Goal: Task Accomplishment & Management: Use online tool/utility

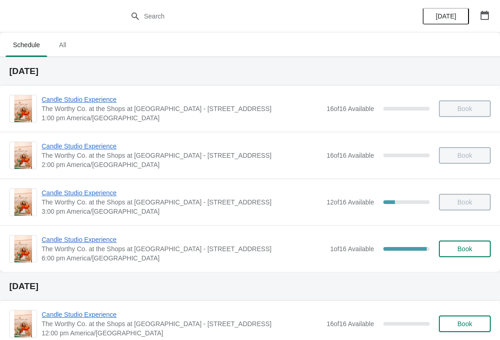
click at [105, 244] on span "Candle Studio Experience" at bounding box center [184, 239] width 284 height 9
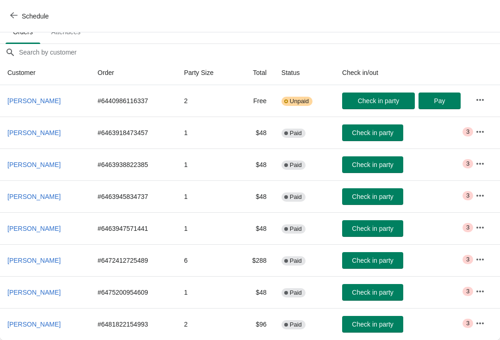
scroll to position [68, 0]
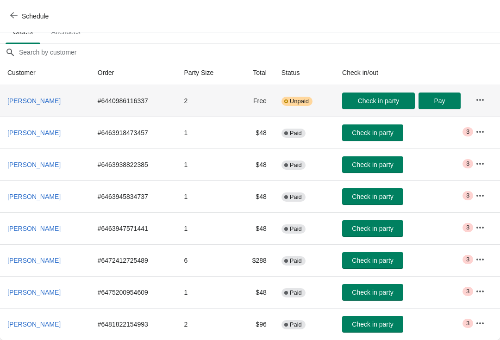
click at [260, 113] on td "Free" at bounding box center [254, 100] width 39 height 31
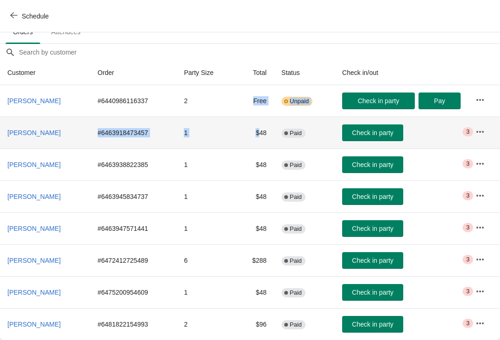
click at [380, 25] on div "Schedule" at bounding box center [250, 16] width 500 height 32
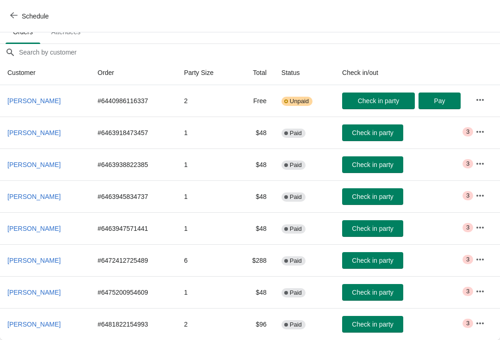
click at [380, 261] on span "Check in party" at bounding box center [372, 260] width 41 height 7
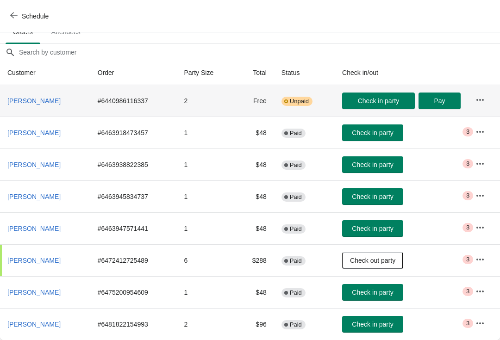
click at [399, 100] on span "Check in party" at bounding box center [378, 100] width 41 height 7
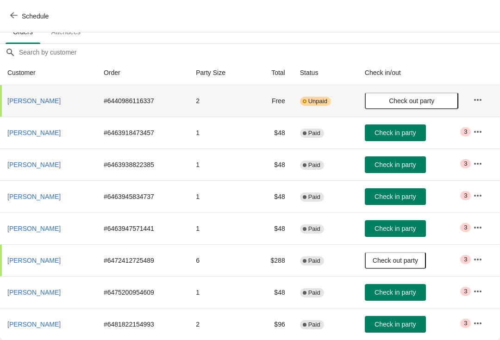
click at [387, 330] on button "Check in party" at bounding box center [395, 324] width 61 height 17
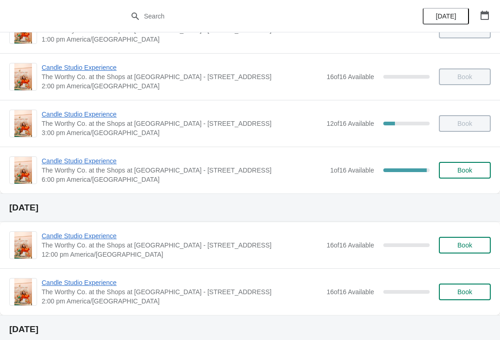
scroll to position [80, 0]
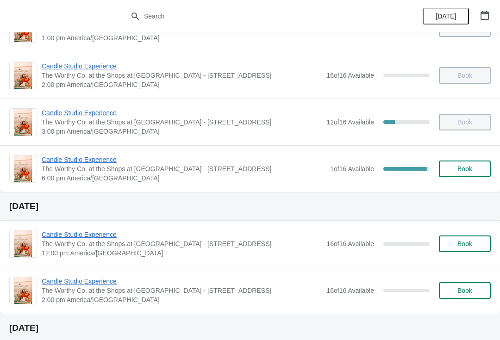
click at [87, 156] on span "Candle Studio Experience" at bounding box center [184, 159] width 284 height 9
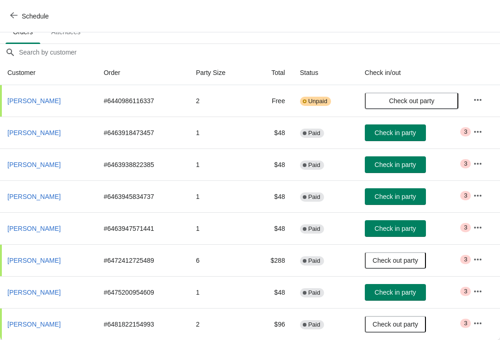
scroll to position [68, 0]
click at [400, 221] on button "Check in party" at bounding box center [395, 228] width 61 height 17
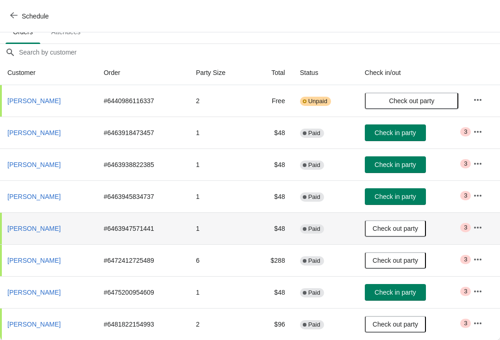
click at [404, 199] on span "Check in party" at bounding box center [394, 196] width 41 height 7
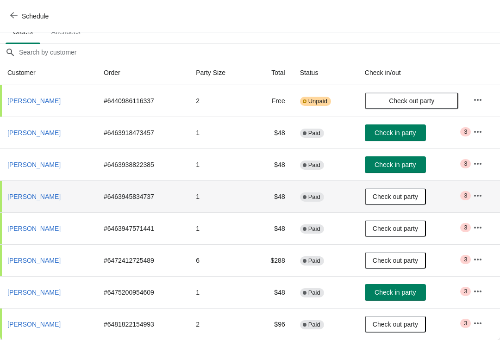
click at [406, 158] on button "Check in party" at bounding box center [395, 164] width 61 height 17
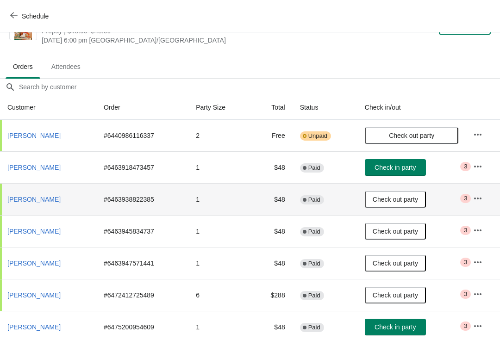
scroll to position [34, 0]
click at [414, 163] on span "Check in party" at bounding box center [394, 166] width 41 height 7
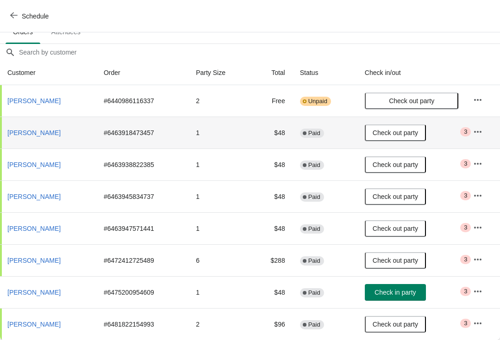
scroll to position [68, 0]
click at [408, 292] on span "Check in party" at bounding box center [394, 292] width 41 height 7
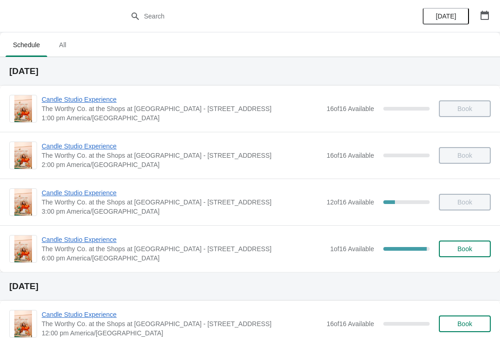
click at [107, 243] on span "Candle Studio Experience" at bounding box center [184, 239] width 284 height 9
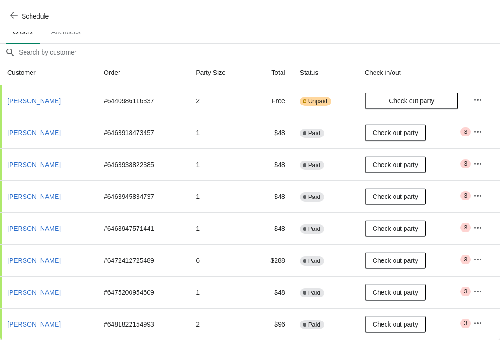
scroll to position [68, 0]
